Goal: Information Seeking & Learning: Learn about a topic

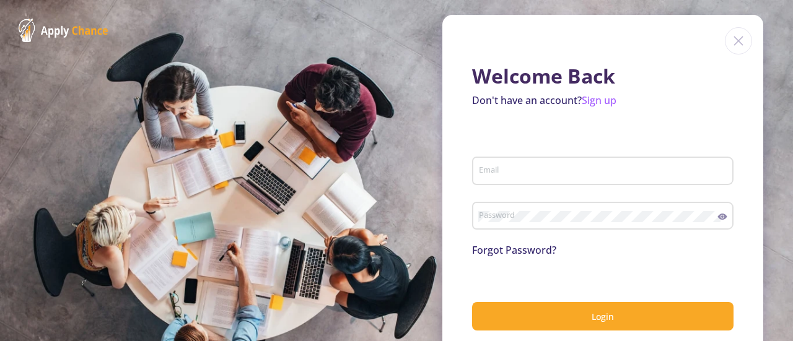
click at [611, 267] on form "Email Password Forgot Password? Login" at bounding box center [603, 234] width 262 height 193
click at [545, 159] on div "Email" at bounding box center [603, 168] width 250 height 32
click at [494, 177] on input "Email" at bounding box center [604, 171] width 253 height 11
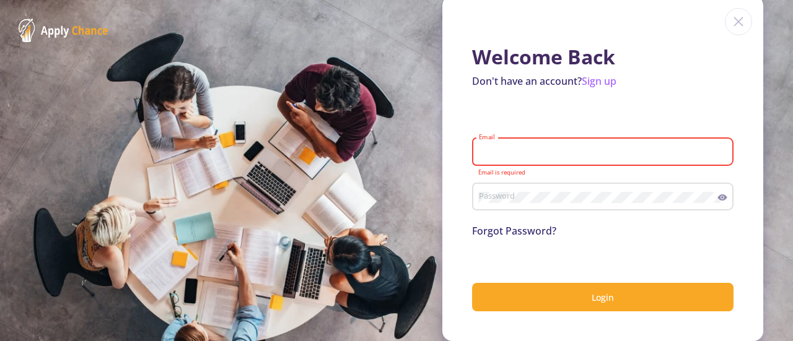
type input "[EMAIL_ADDRESS][DOMAIN_NAME]"
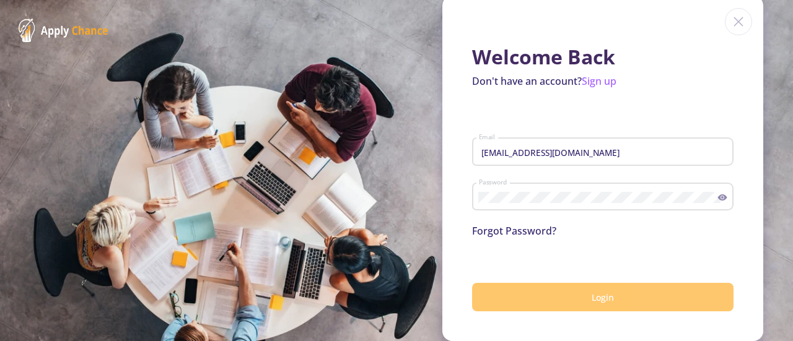
click at [645, 297] on button "Login" at bounding box center [603, 297] width 262 height 29
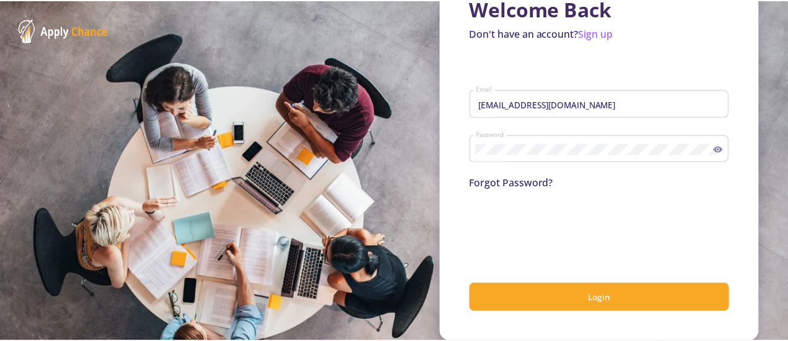
scroll to position [68, 0]
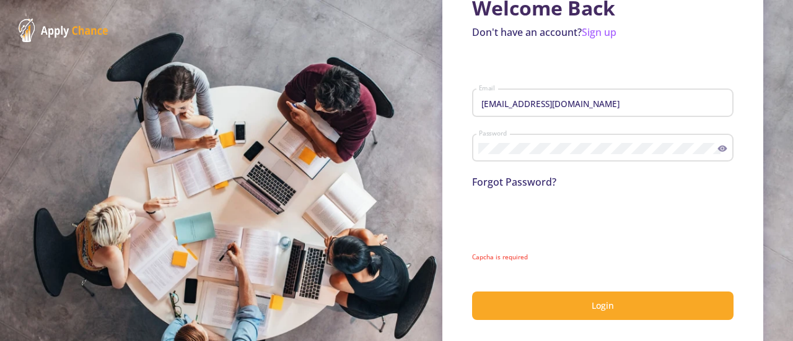
click at [557, 266] on form "reza.hojjatifard@gmail.com Email Password Forgot Password? Capcha is required L…" at bounding box center [603, 194] width 262 height 251
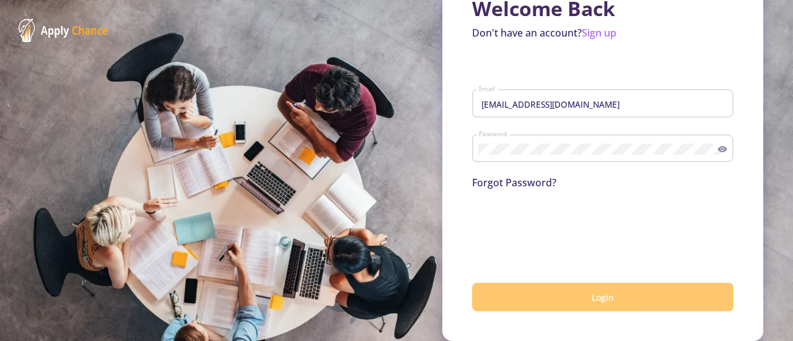
click at [573, 308] on button "Login" at bounding box center [603, 297] width 262 height 29
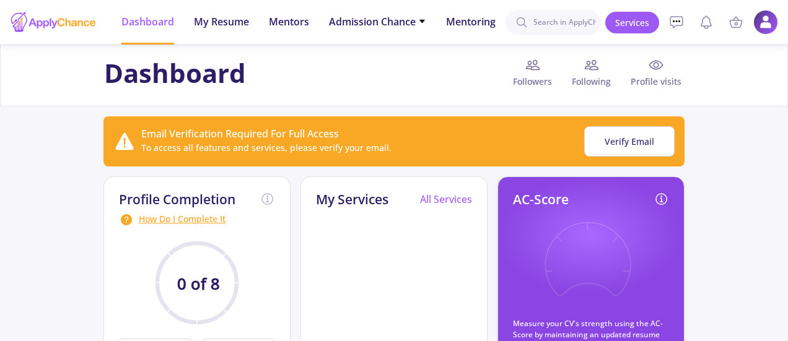
scroll to position [121, 0]
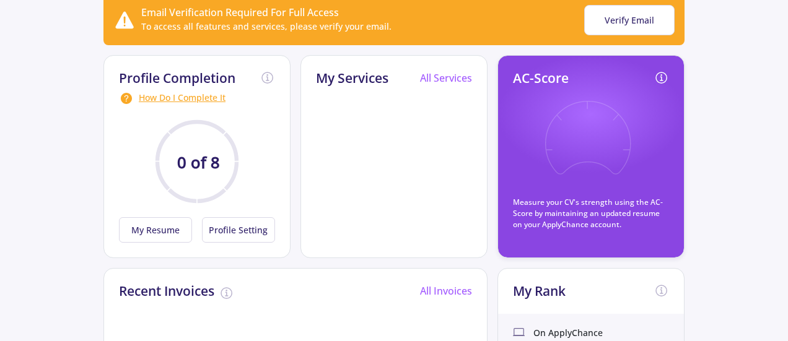
click at [543, 180] on icon at bounding box center [587, 146] width 91 height 91
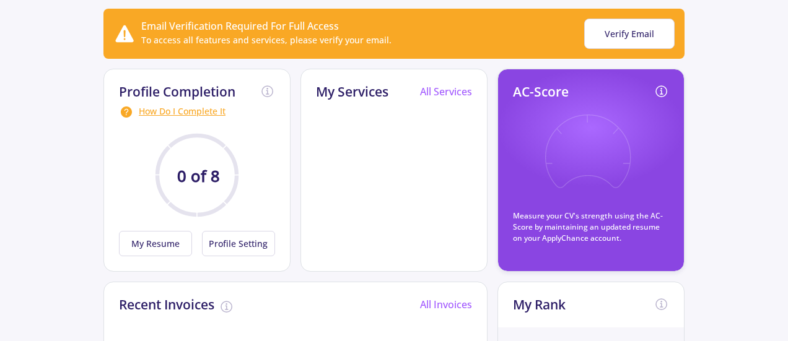
scroll to position [92, 0]
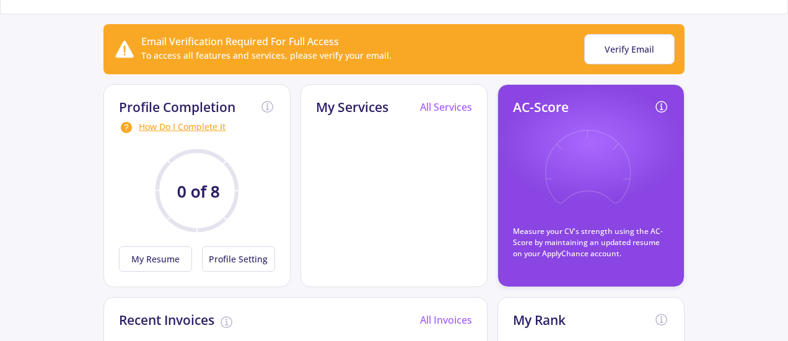
click at [599, 165] on icon at bounding box center [587, 175] width 91 height 91
click at [635, 50] on button "Verify Email" at bounding box center [629, 49] width 90 height 30
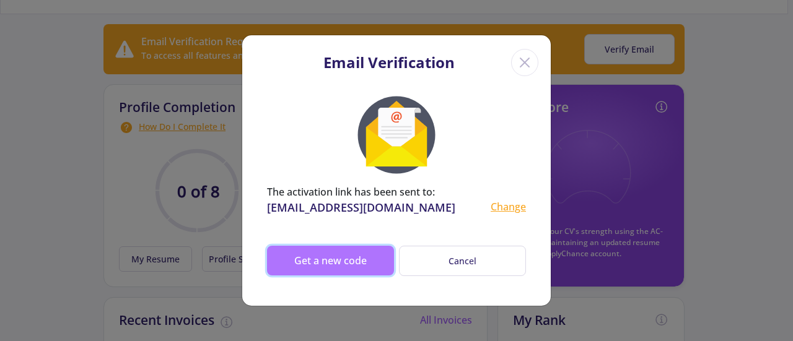
click at [349, 257] on button "Get a new code" at bounding box center [330, 261] width 127 height 30
click at [303, 272] on button "Get a new code" at bounding box center [330, 261] width 127 height 30
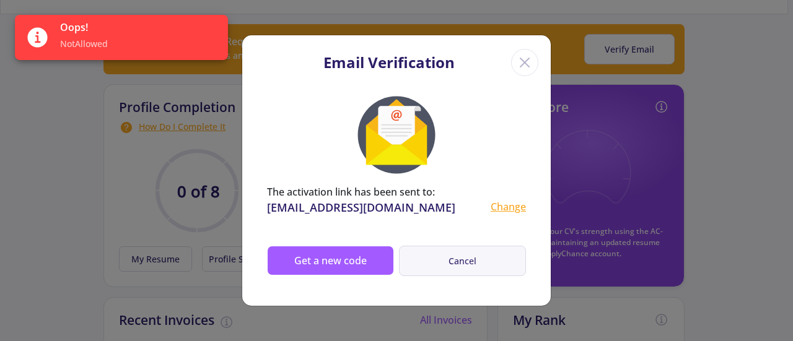
click at [490, 258] on button "Cancel" at bounding box center [462, 261] width 127 height 30
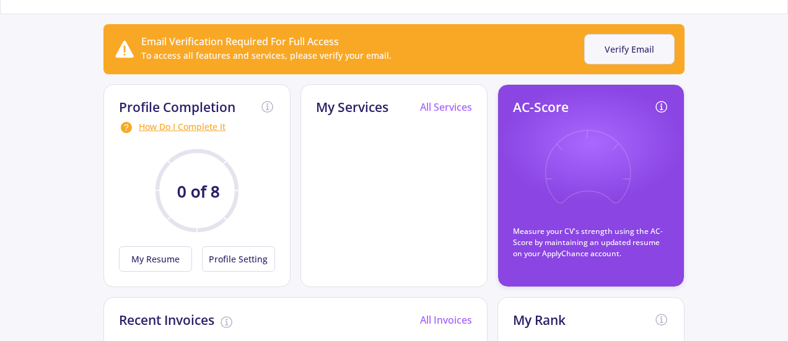
click at [627, 37] on button "Verify Email" at bounding box center [629, 49] width 90 height 30
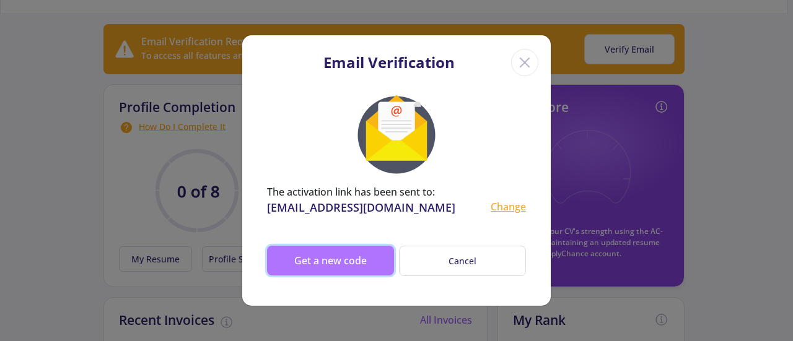
click at [334, 275] on button "Get a new code" at bounding box center [330, 261] width 127 height 30
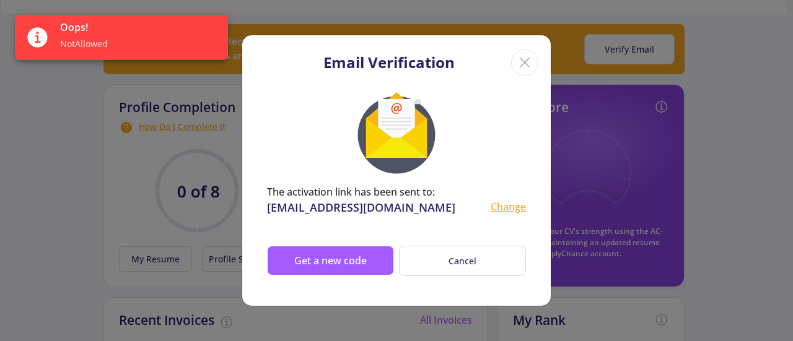
click at [531, 71] on icon "Close" at bounding box center [525, 63] width 20 height 20
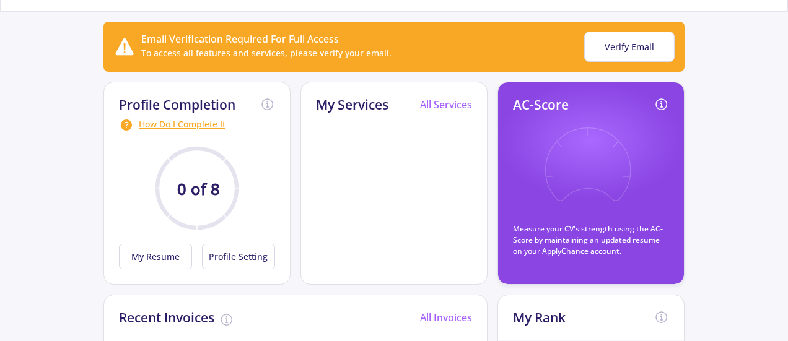
scroll to position [95, 0]
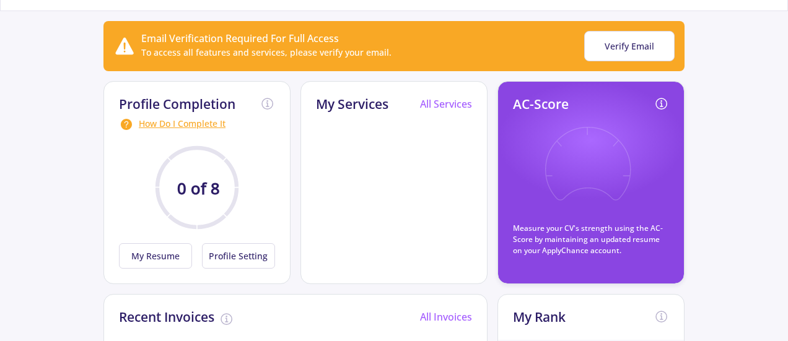
click at [580, 157] on icon at bounding box center [587, 172] width 91 height 91
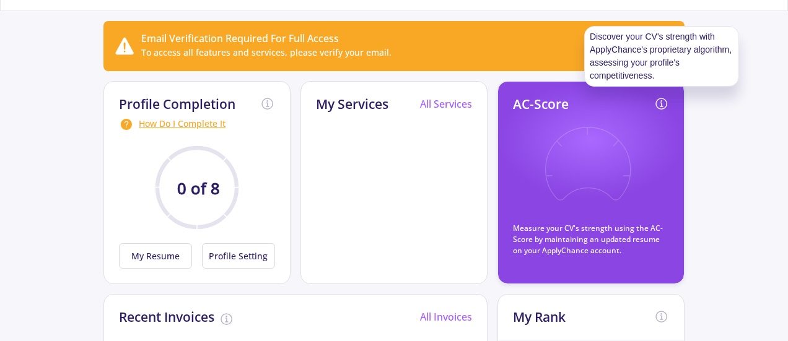
click at [661, 101] on icon at bounding box center [661, 104] width 15 height 15
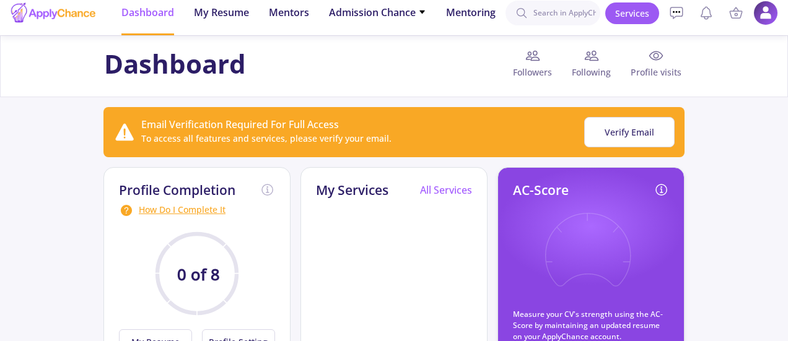
scroll to position [0, 0]
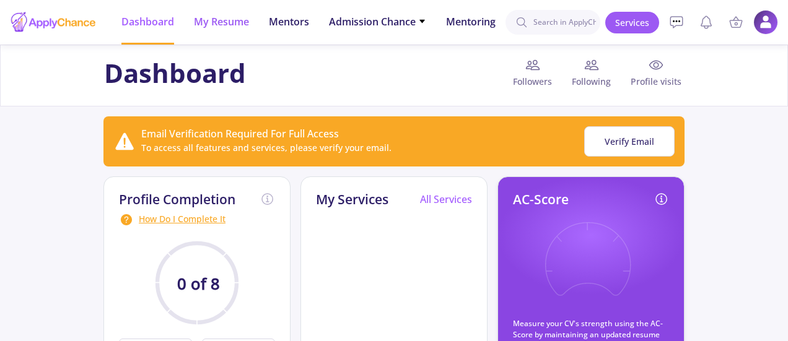
click at [237, 18] on span "My Resume" at bounding box center [221, 21] width 55 height 15
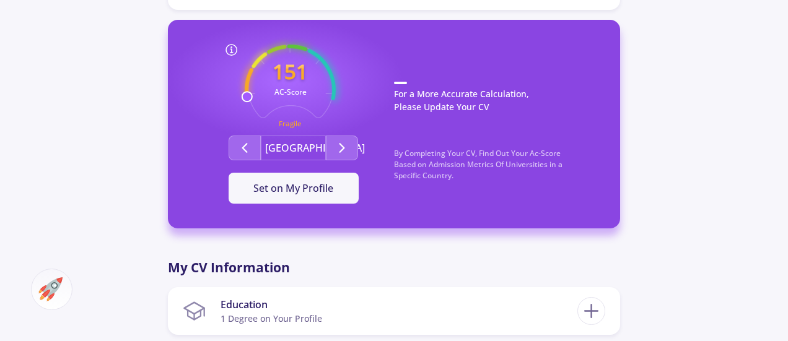
scroll to position [353, 0]
click at [249, 144] on icon "Second group" at bounding box center [244, 148] width 15 height 15
click at [345, 144] on icon "Second group" at bounding box center [342, 148] width 15 height 15
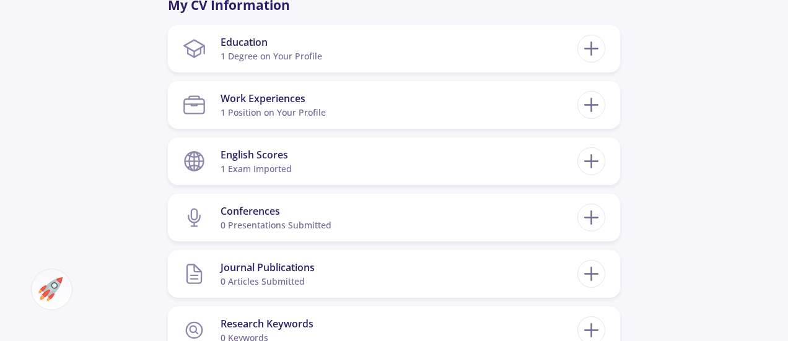
scroll to position [617, 0]
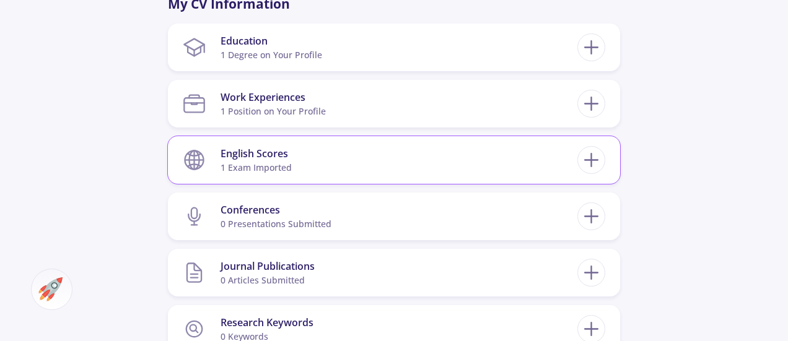
click at [436, 154] on section "English Scores 1 exam imported" at bounding box center [380, 160] width 395 height 38
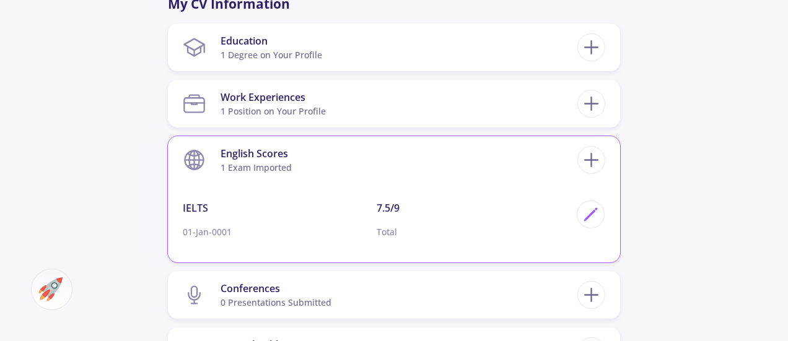
click at [485, 162] on section "English Scores 1 exam imported" at bounding box center [380, 160] width 395 height 38
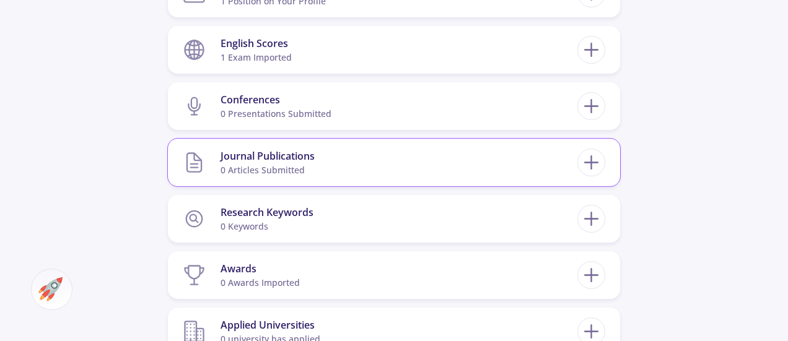
scroll to position [726, 0]
click at [504, 149] on section "Journal Publications 0 articles submitted" at bounding box center [380, 164] width 395 height 38
click at [595, 164] on line at bounding box center [591, 164] width 13 height 0
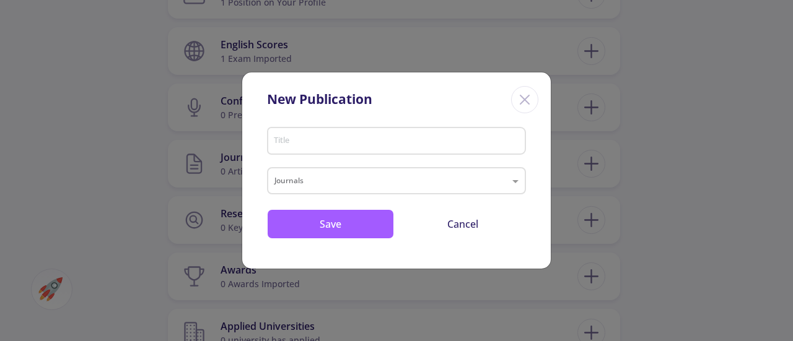
click at [601, 162] on div "New Publication Title Journals Save Cancel" at bounding box center [396, 170] width 793 height 341
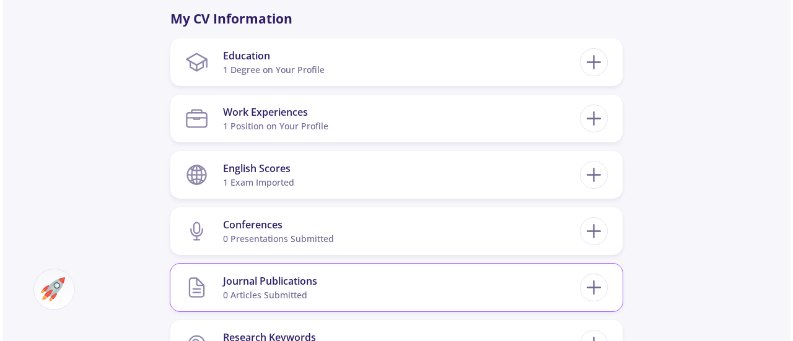
scroll to position [604, 0]
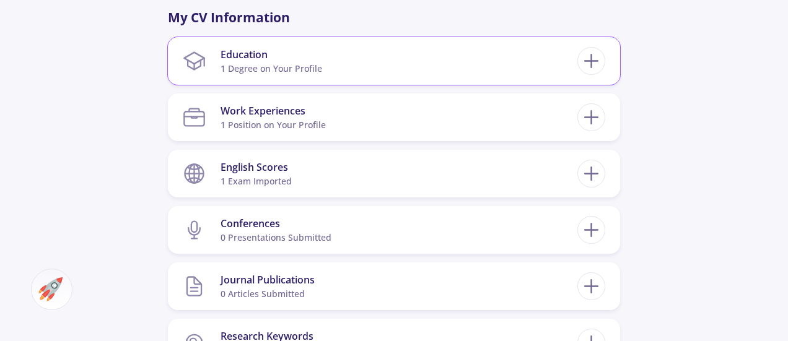
click at [529, 82] on div "Education 1 Degree on Your Profile Pharmacy Direct Master's (No Bachelor) [GEOG…" at bounding box center [394, 61] width 452 height 48
click at [515, 58] on section "Education 1 Degree on Your Profile" at bounding box center [380, 61] width 395 height 38
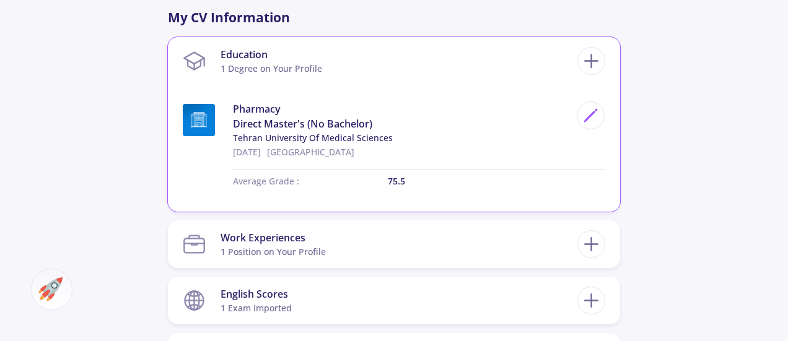
click at [413, 179] on p "75.5" at bounding box center [497, 181] width 218 height 13
click at [595, 115] on icon at bounding box center [591, 115] width 17 height 17
type input "Pharmacy"
type input "[GEOGRAPHIC_DATA]"
type input "[DATE]"
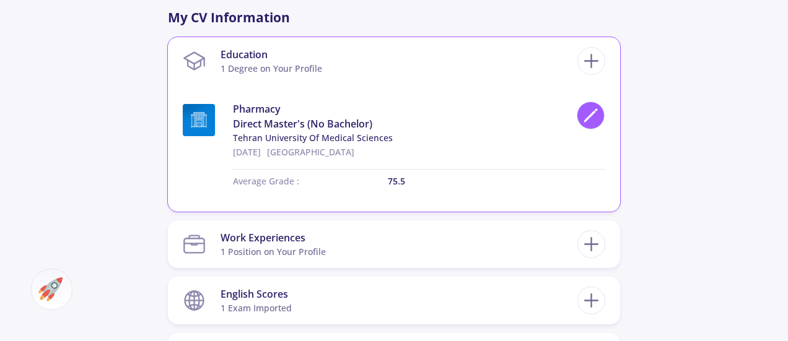
type input "75.5"
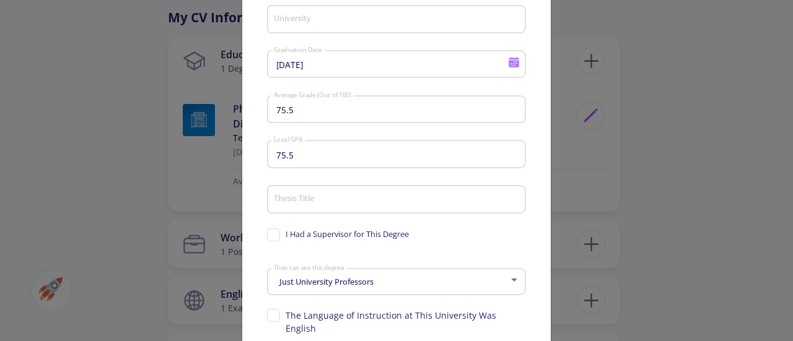
type input "Tehran University of Medical Sciences"
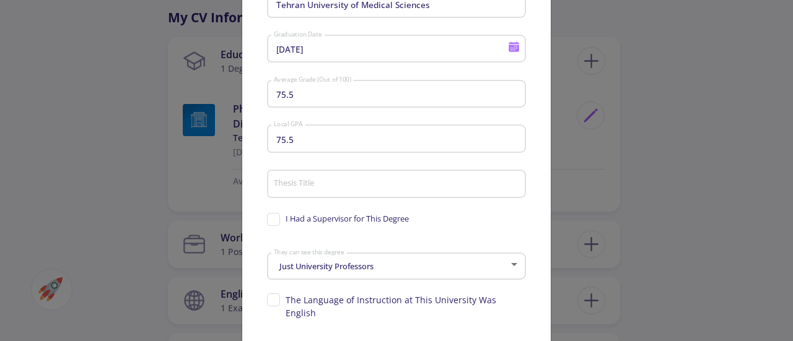
click at [374, 220] on span "I Had a Supervisor for This Degree" at bounding box center [347, 219] width 123 height 12
click at [275, 220] on input "I Had a Supervisor for This Degree" at bounding box center [271, 217] width 8 height 8
checkbox input "true"
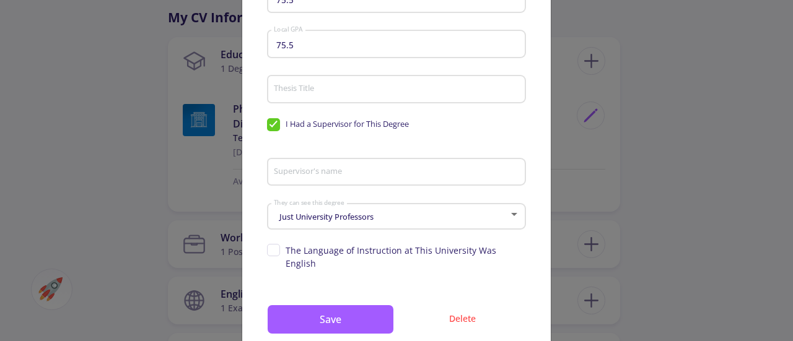
scroll to position [312, 0]
click at [419, 212] on div "Just University Professors They can see this degree" at bounding box center [396, 213] width 247 height 31
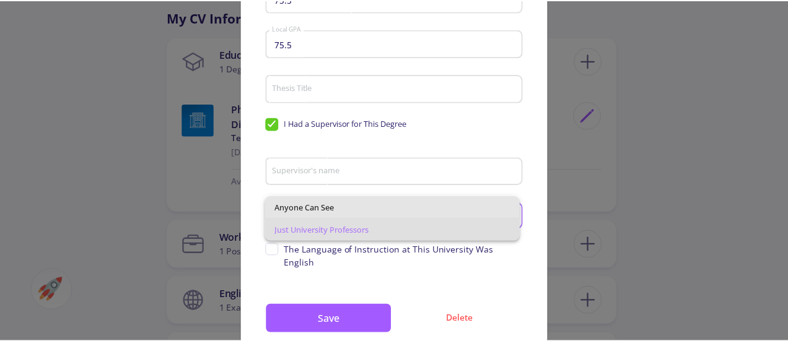
scroll to position [0, 0]
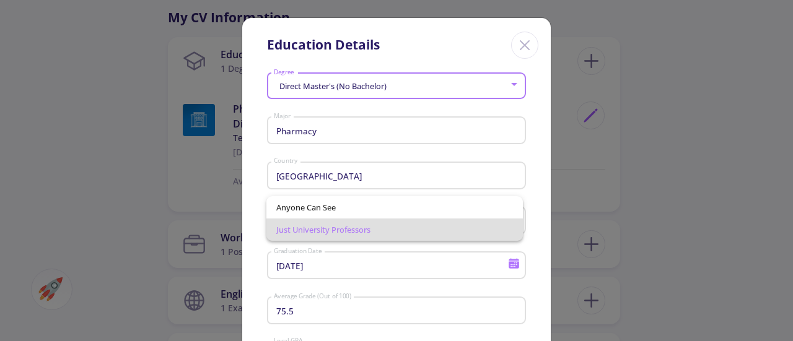
drag, startPoint x: 419, startPoint y: 212, endPoint x: 526, endPoint y: 280, distance: 126.5
click at [526, 280] on div "Anyone Can See Just University Professors" at bounding box center [396, 170] width 793 height 341
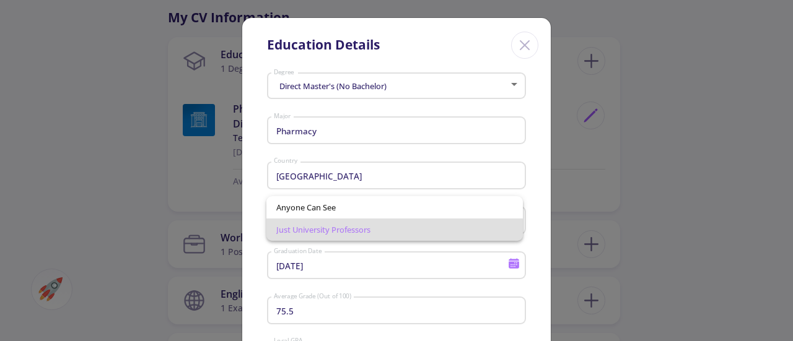
click at [526, 280] on div at bounding box center [396, 170] width 793 height 341
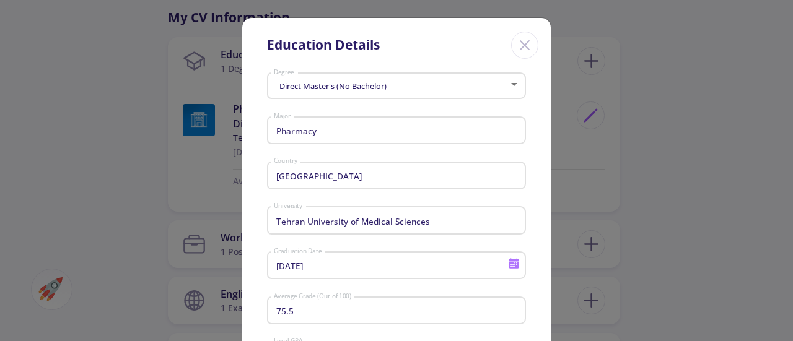
click at [529, 45] on icon "Close" at bounding box center [525, 45] width 20 height 20
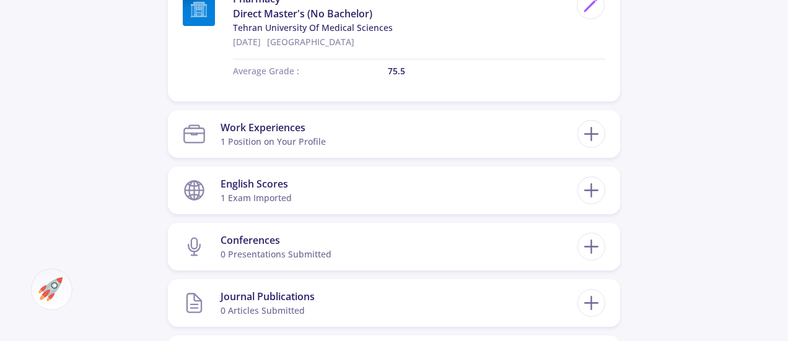
scroll to position [772, 0]
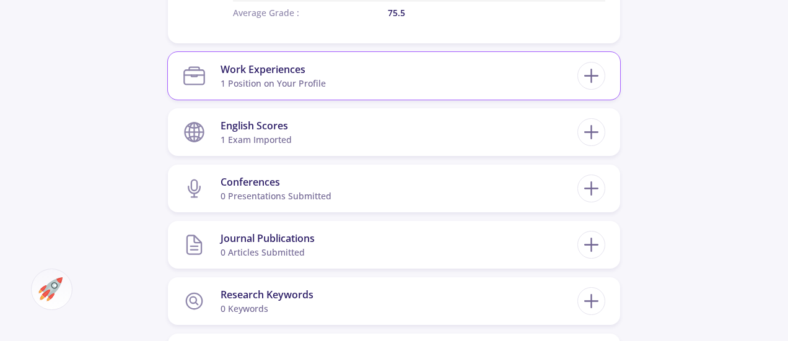
click at [478, 87] on section "Work Experiences 1 Position on Your Profile" at bounding box center [380, 76] width 395 height 38
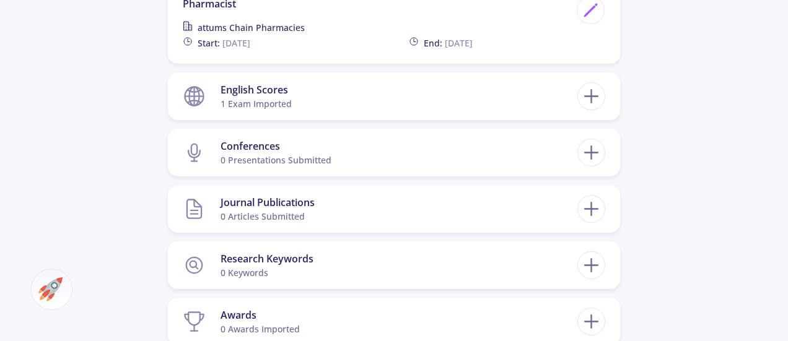
scroll to position [899, 0]
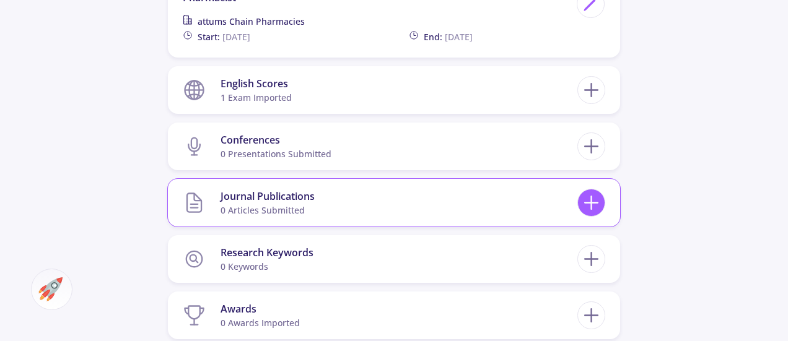
click at [586, 200] on icon at bounding box center [591, 203] width 23 height 23
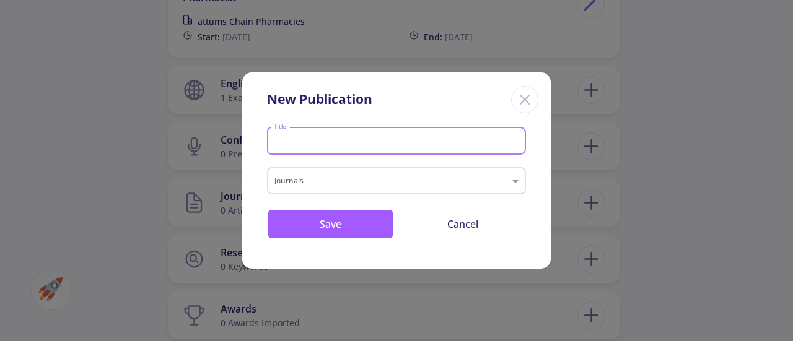
click at [446, 139] on input "Title" at bounding box center [398, 141] width 250 height 11
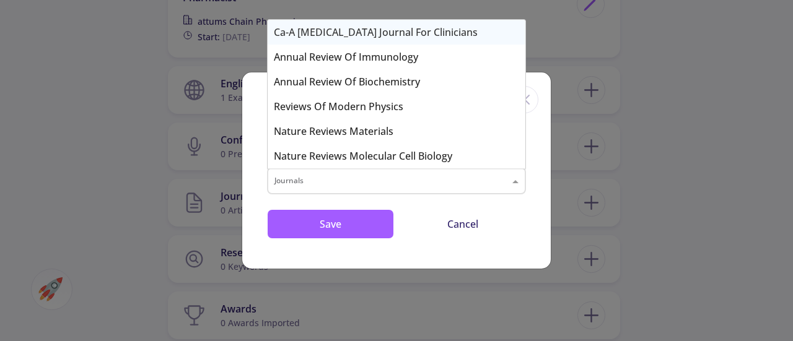
click at [379, 179] on input "text" at bounding box center [384, 182] width 219 height 15
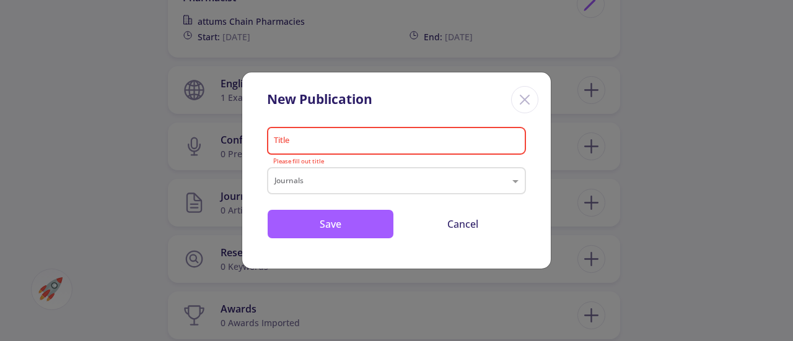
click at [192, 125] on div "New Publication Title Please fill out title Journals Save Cancel" at bounding box center [396, 170] width 793 height 341
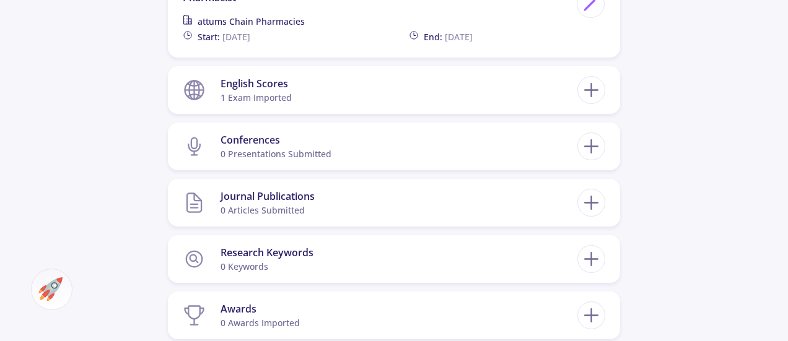
click at [45, 288] on img at bounding box center [50, 290] width 24 height 24
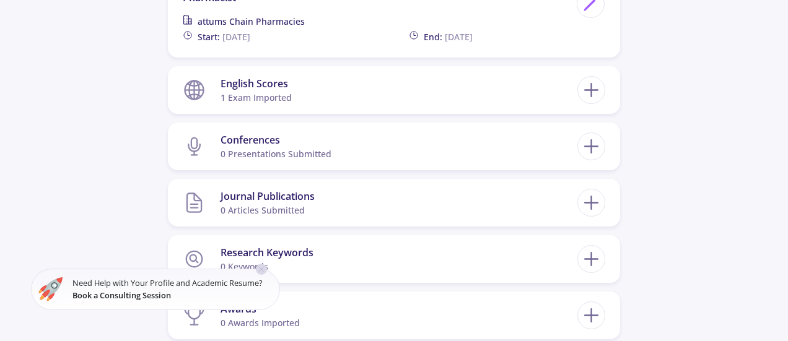
click at [266, 269] on icon at bounding box center [262, 270] width 10 height 10
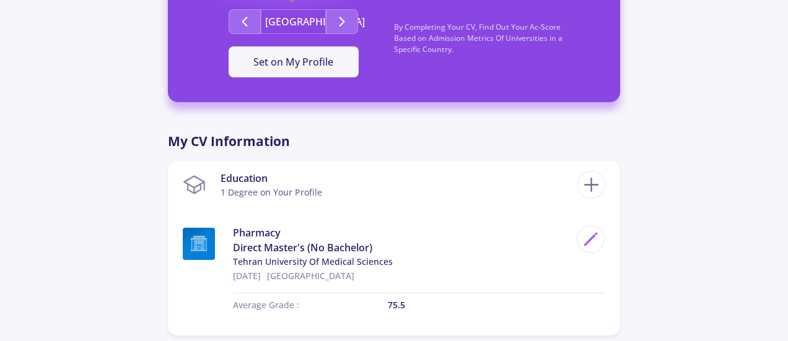
scroll to position [0, 0]
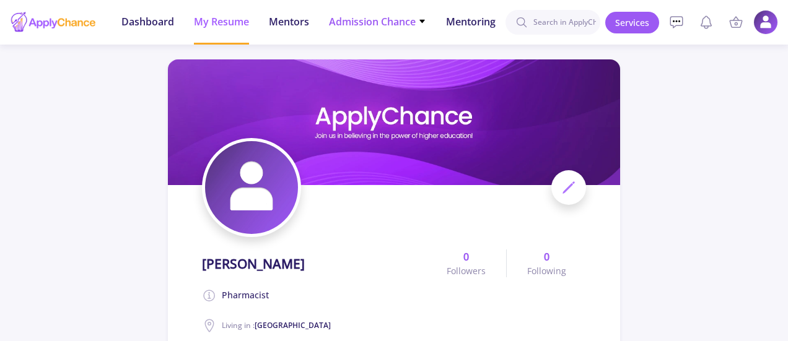
click at [383, 39] on li "Admission Chance With Minimum Requirements Only My Chance of Admission" at bounding box center [377, 22] width 97 height 45
click at [412, 20] on span "Admission Chance" at bounding box center [377, 21] width 97 height 15
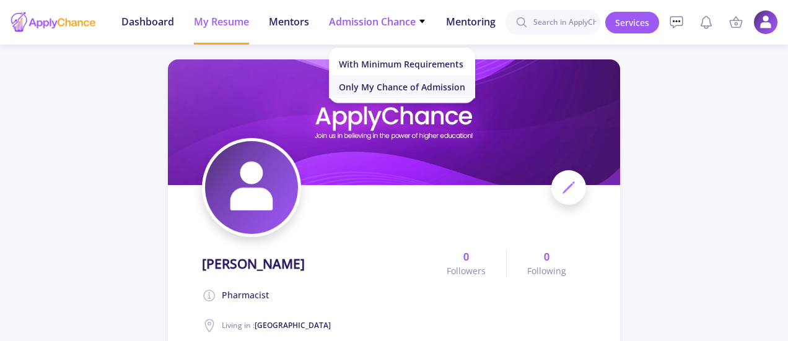
click at [425, 93] on link "Only My Chance of Admission" at bounding box center [402, 87] width 146 height 23
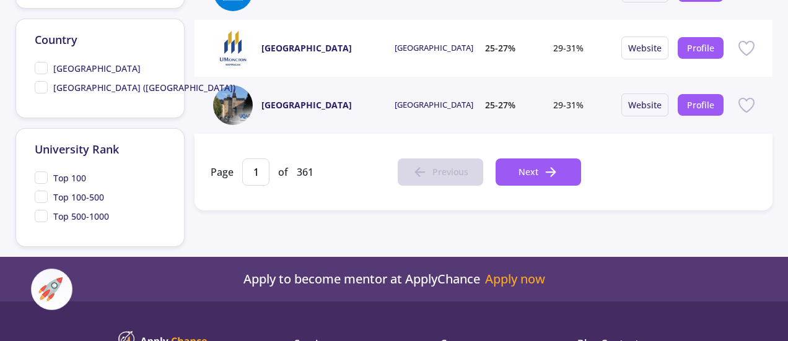
scroll to position [657, 0]
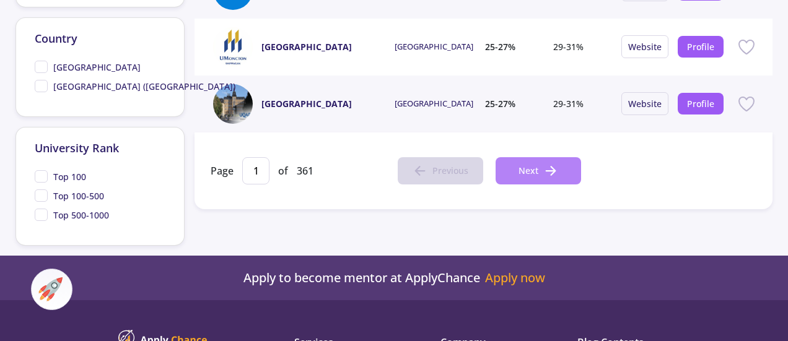
click at [516, 172] on button "Next" at bounding box center [539, 170] width 86 height 27
type input "2"
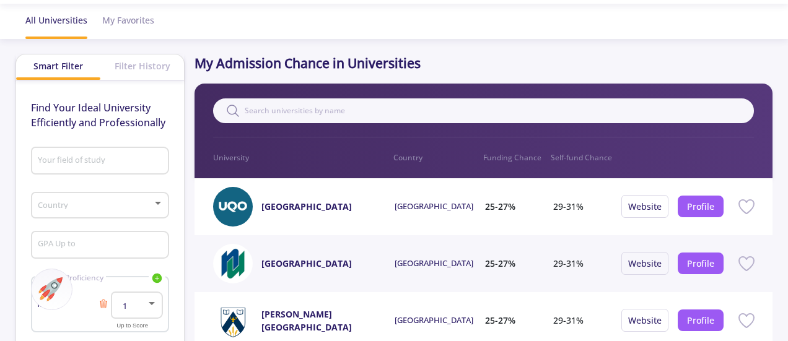
scroll to position [0, 0]
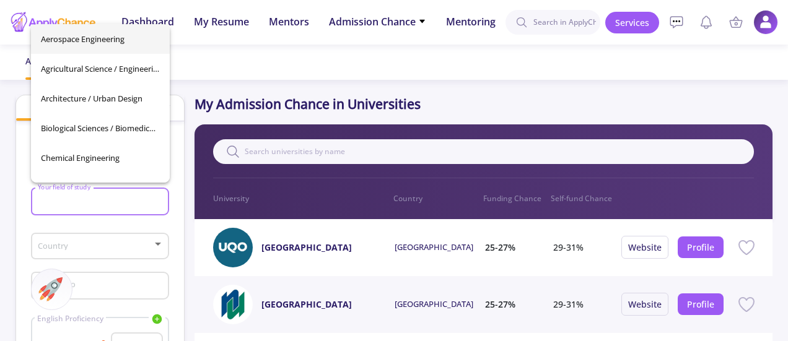
click at [40, 203] on input "Your field of study" at bounding box center [102, 202] width 130 height 11
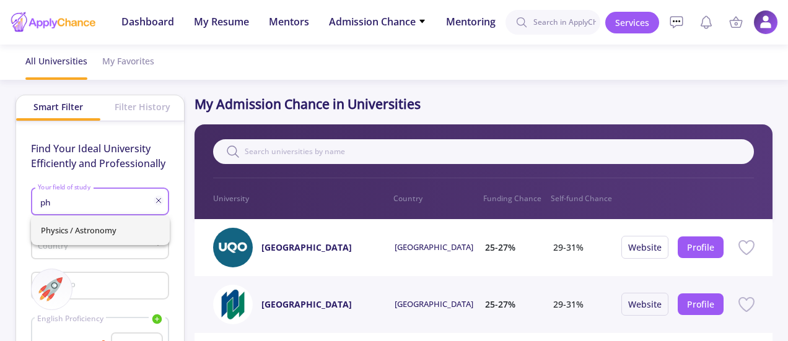
type input "p"
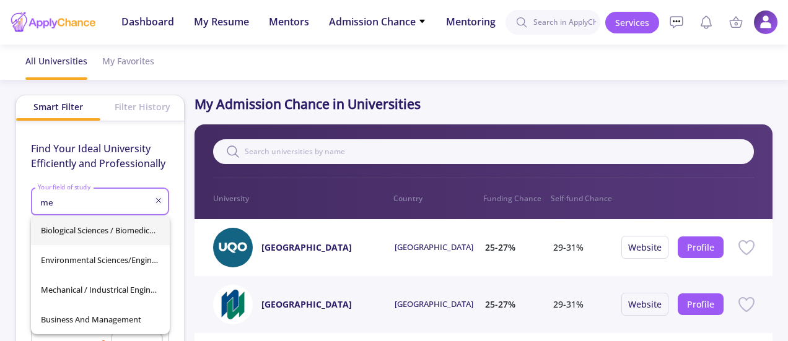
type input "m"
